Goal: Task Accomplishment & Management: Use online tool/utility

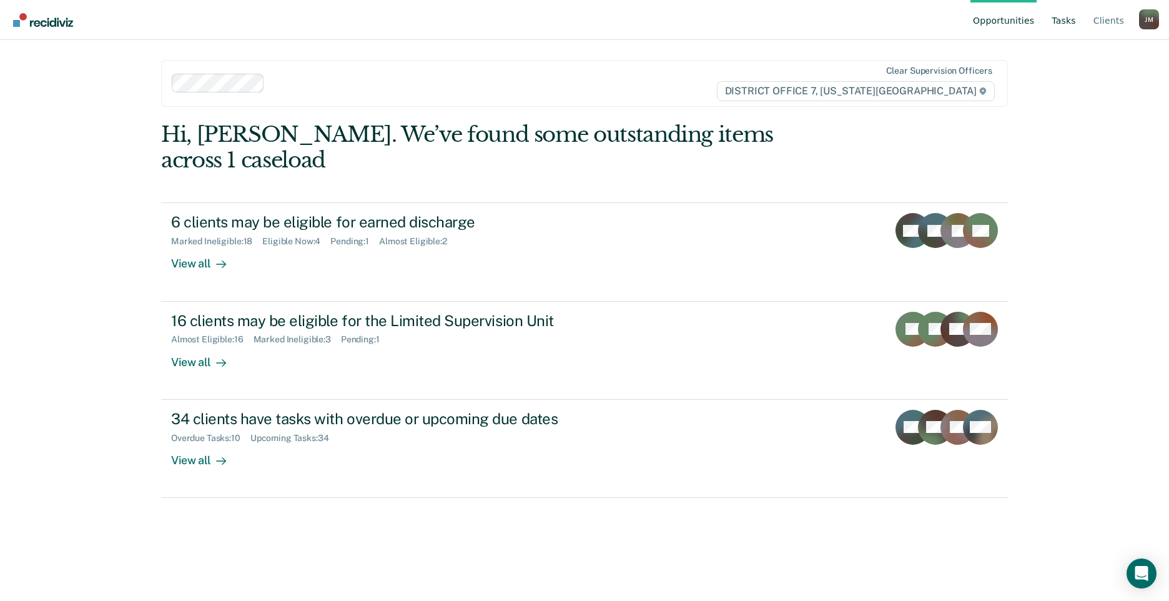
click at [1065, 24] on link "Tasks" at bounding box center [1063, 20] width 29 height 40
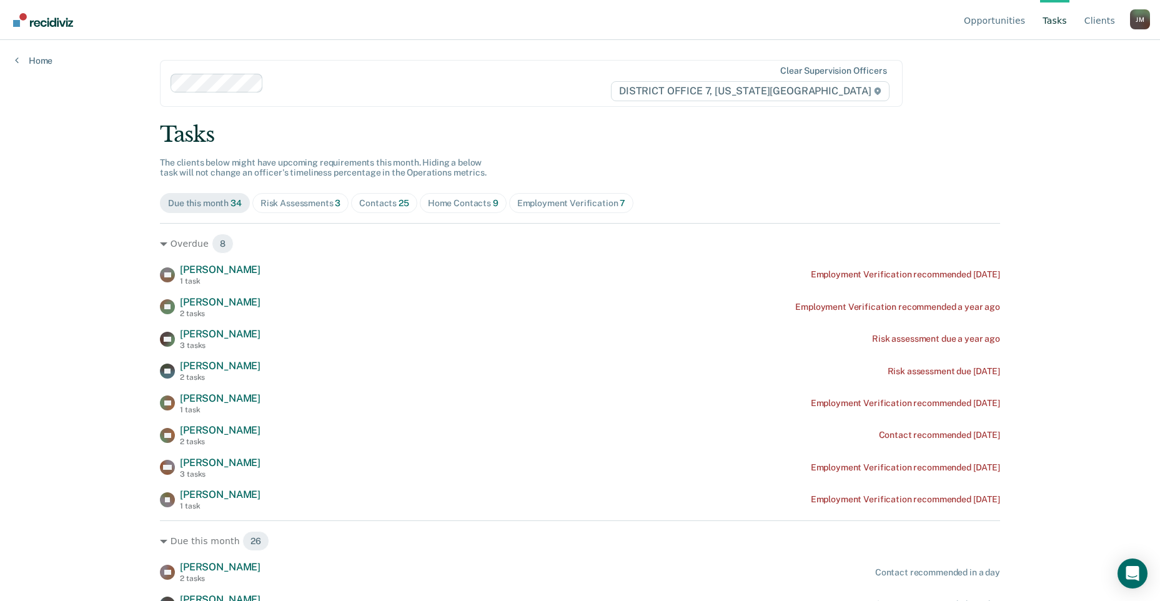
click at [335, 202] on span "3" at bounding box center [338, 203] width 6 height 10
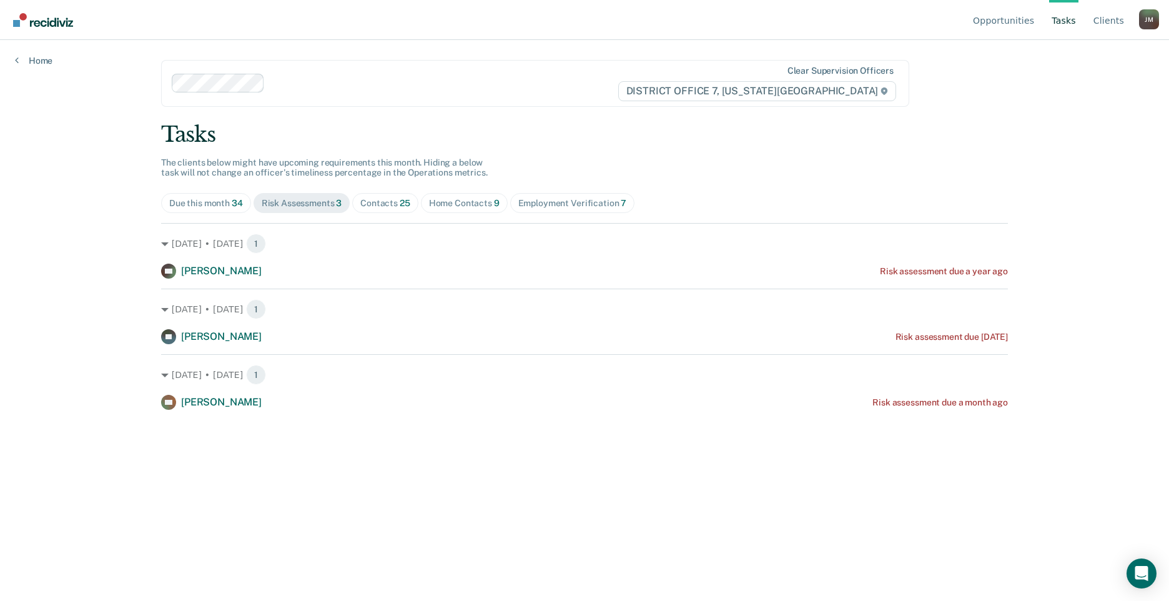
click at [369, 209] on span "Contacts 25" at bounding box center [385, 203] width 66 height 20
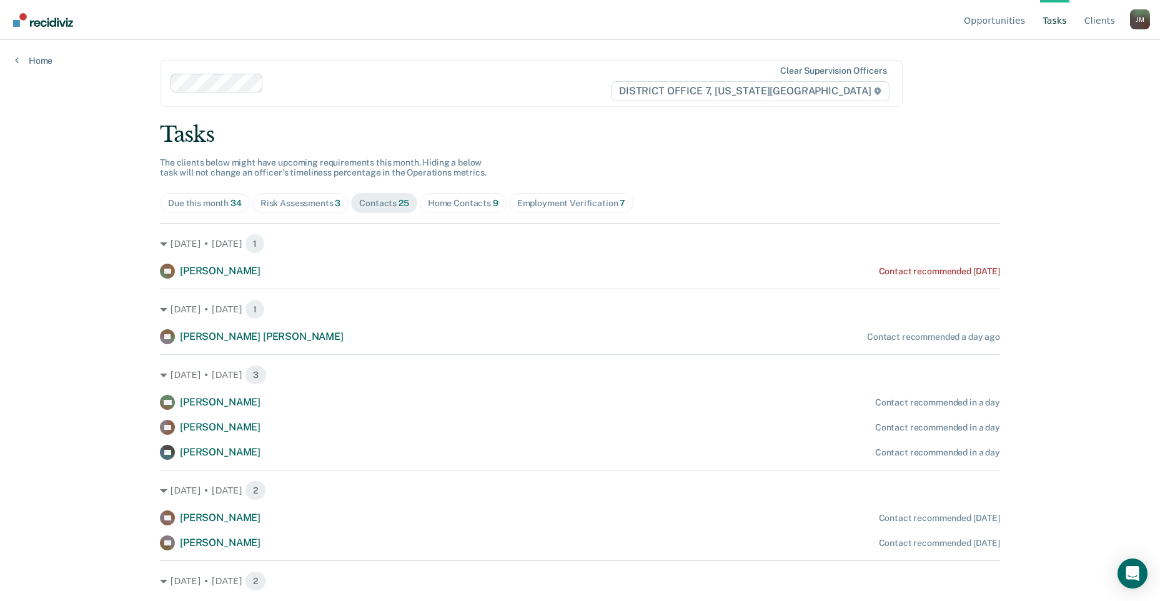
click at [458, 196] on span "Home Contacts 9" at bounding box center [463, 203] width 87 height 20
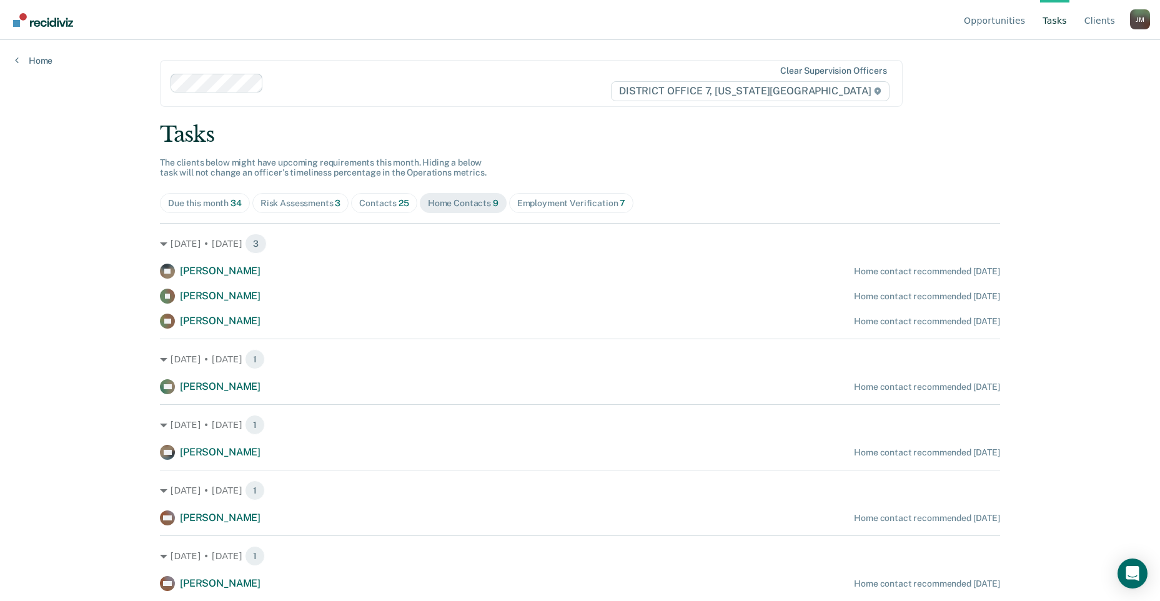
click at [365, 202] on div "Contacts 25" at bounding box center [384, 203] width 50 height 11
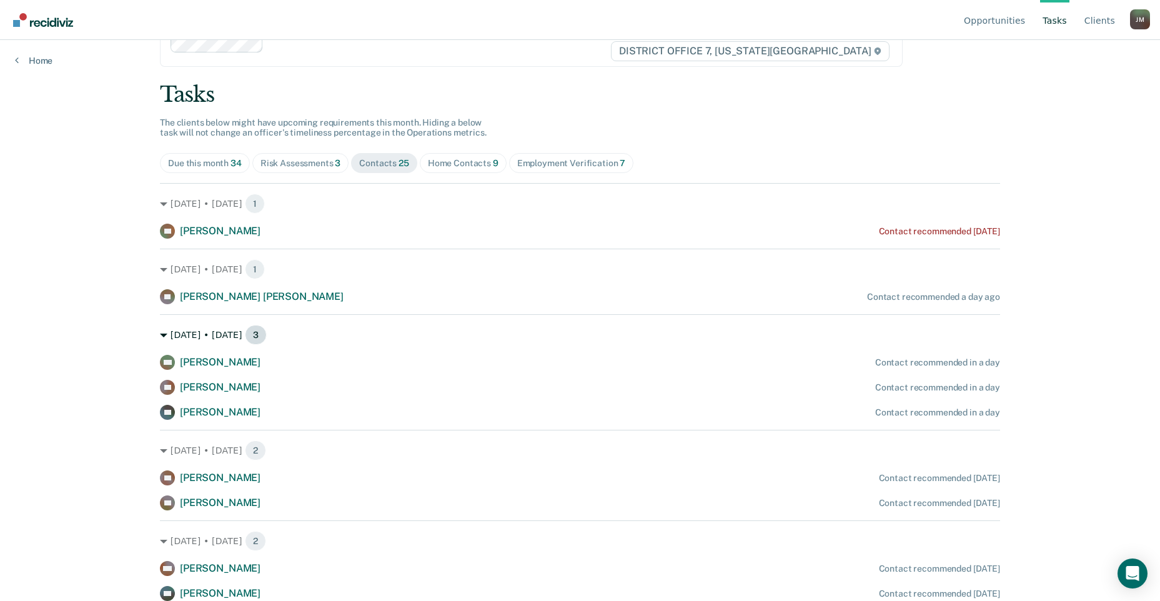
scroll to position [62, 0]
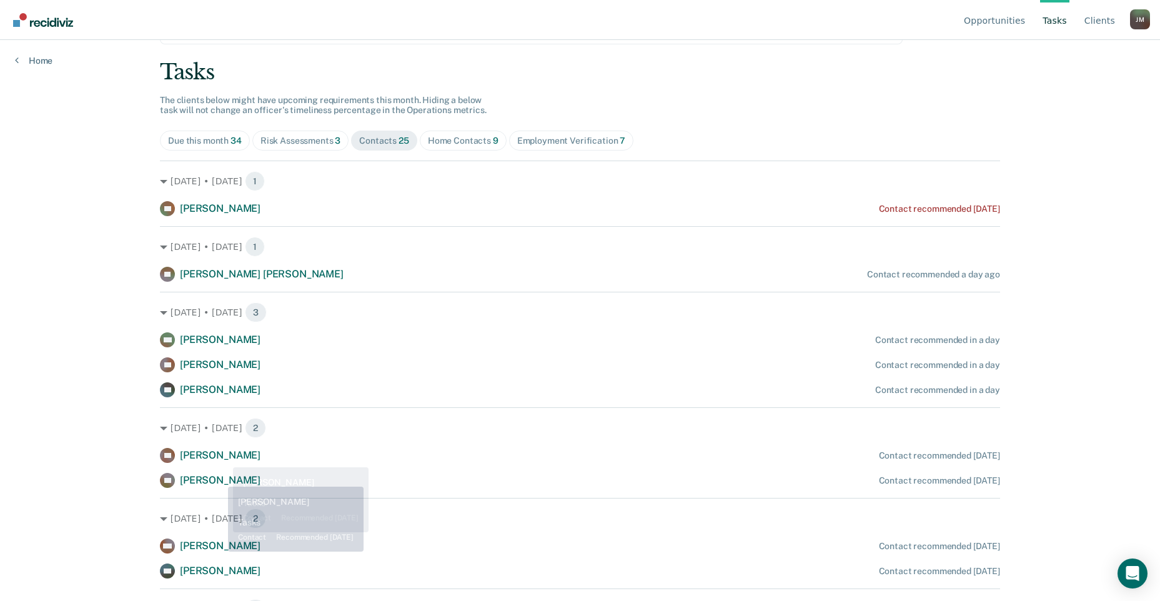
click at [218, 480] on span "[PERSON_NAME]" at bounding box center [220, 480] width 81 height 12
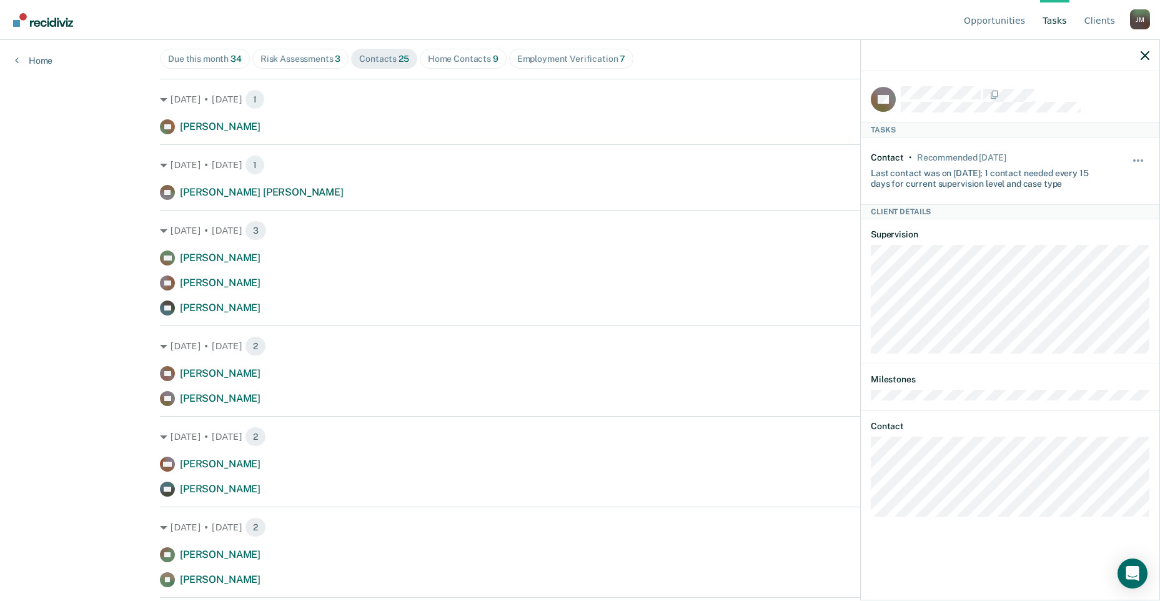
scroll to position [250, 0]
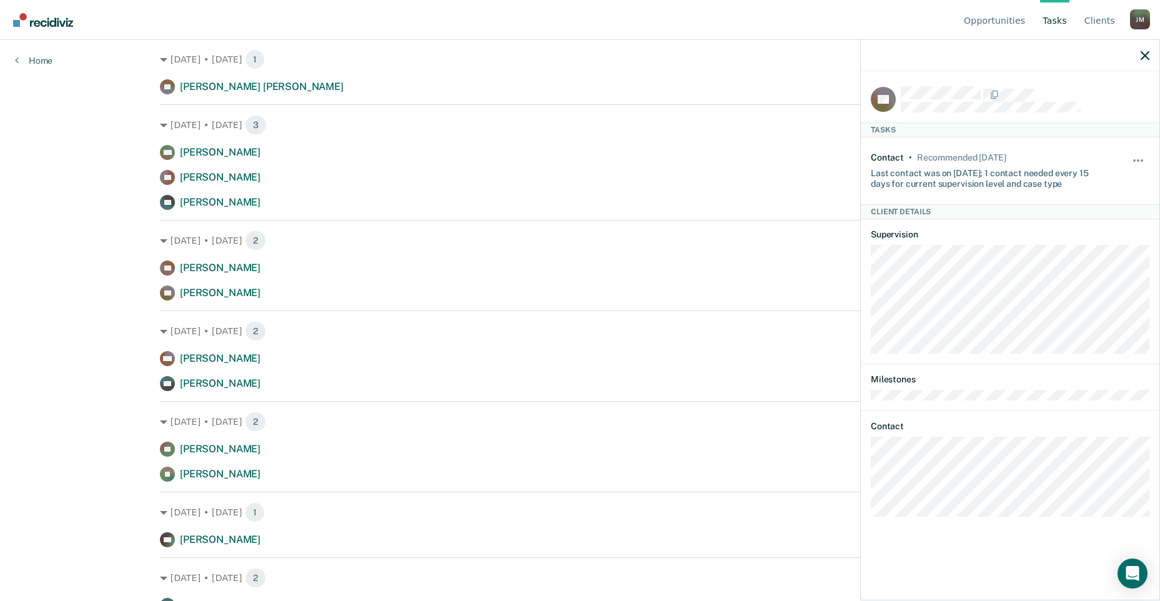
click at [155, 351] on html "Looks like you’re using Internet Explorer 11. For faster loading and a better e…" at bounding box center [580, 50] width 1160 height 601
click at [1145, 52] on icon "button" at bounding box center [1144, 55] width 9 height 9
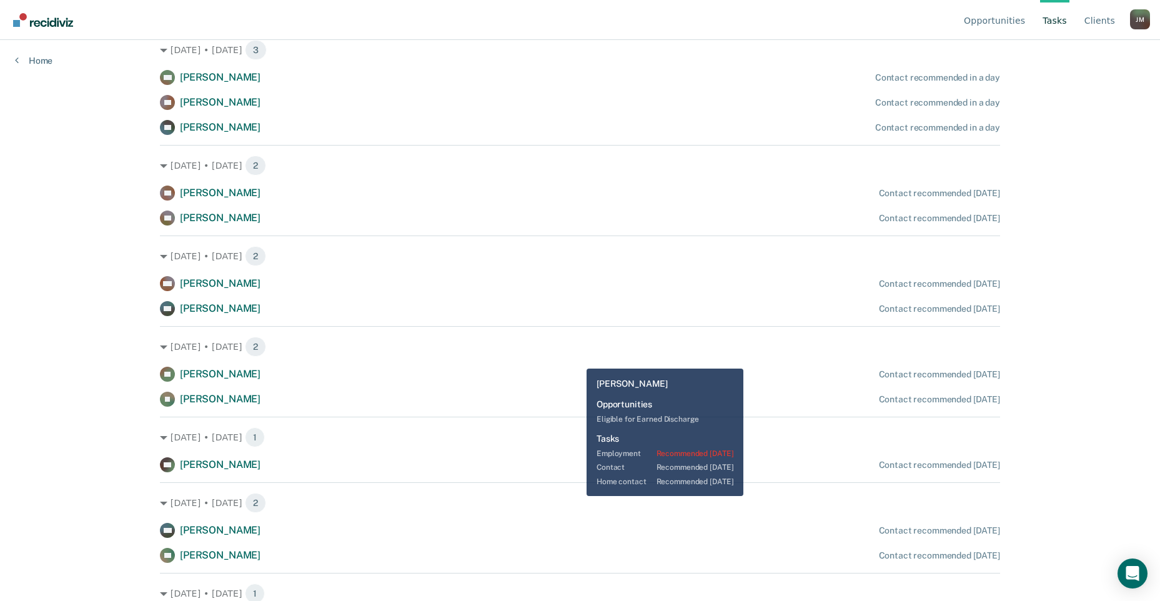
scroll to position [437, 0]
